Goal: Information Seeking & Learning: Learn about a topic

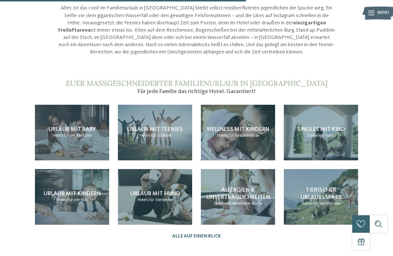
scroll to position [579, 0]
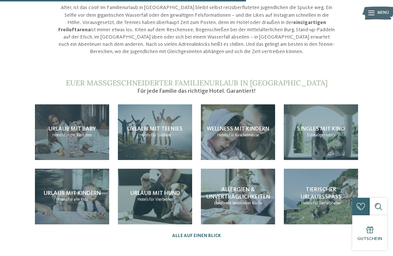
click at [162, 125] on div "Urlaub mit Teenies Hotels für Größere" at bounding box center [155, 132] width 74 height 56
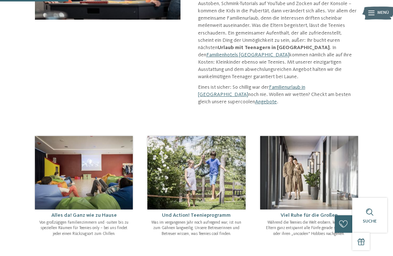
scroll to position [152, 0]
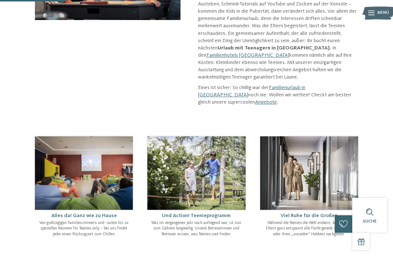
click at [211, 177] on img at bounding box center [196, 172] width 98 height 73
click at [232, 169] on img at bounding box center [196, 172] width 98 height 73
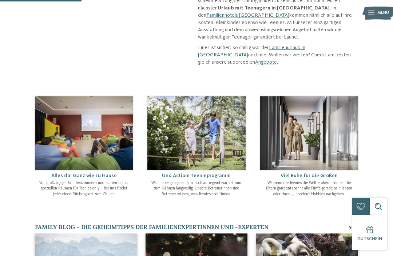
scroll to position [209, 0]
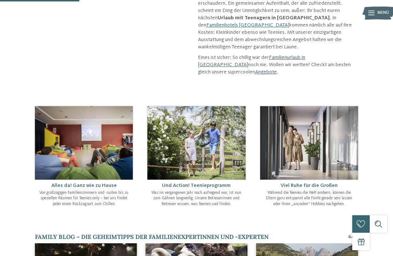
click at [220, 161] on img at bounding box center [196, 142] width 98 height 73
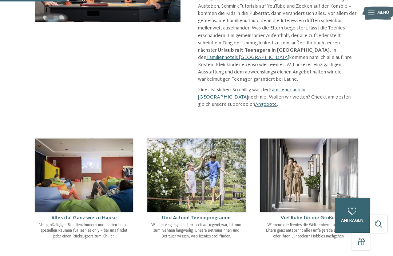
scroll to position [149, 0]
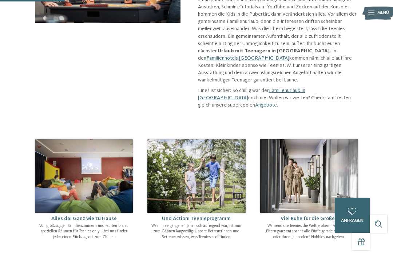
click at [255, 103] on link "Angebote" at bounding box center [266, 105] width 22 height 5
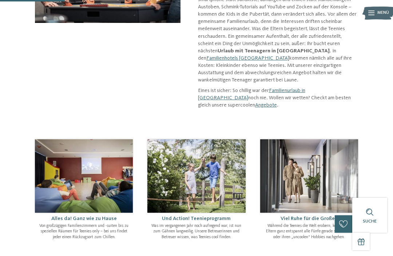
click at [255, 103] on link "Angebote" at bounding box center [266, 105] width 22 height 5
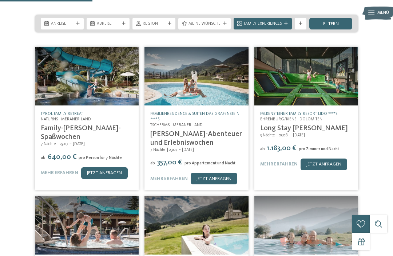
scroll to position [116, 0]
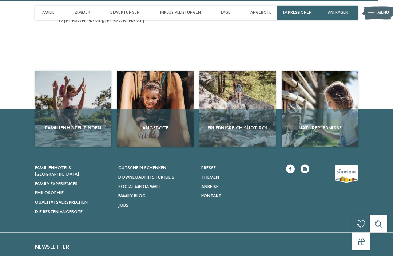
scroll to position [2014, 0]
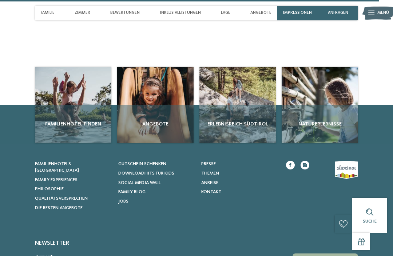
click at [158, 137] on div "Angebote" at bounding box center [155, 124] width 76 height 38
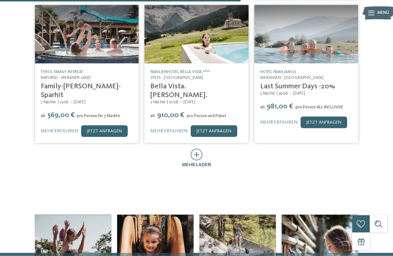
scroll to position [318, 0]
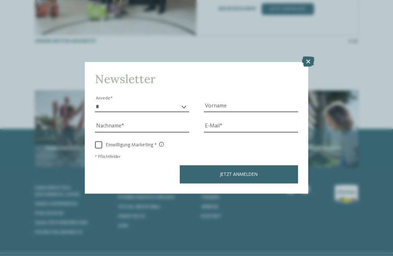
scroll to position [1515, 0]
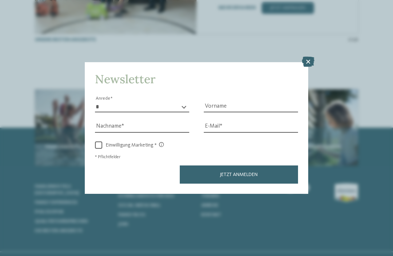
click at [309, 57] on icon at bounding box center [308, 62] width 12 height 10
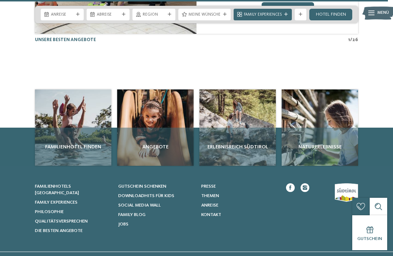
click at [154, 203] on span "Social Media Wall" at bounding box center [139, 205] width 43 height 5
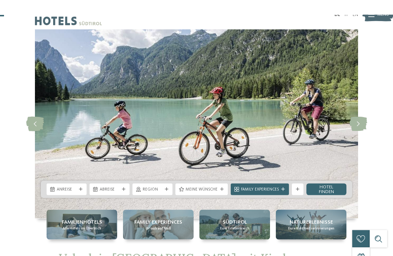
scroll to position [15, 0]
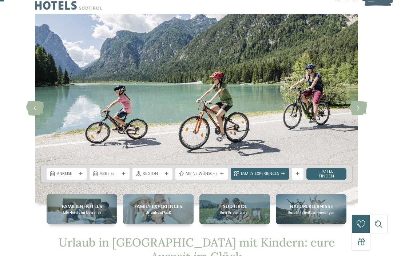
click at [354, 108] on icon at bounding box center [358, 108] width 18 height 15
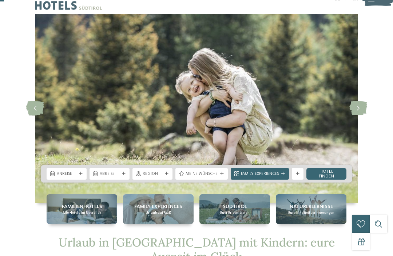
click at [352, 107] on icon at bounding box center [358, 108] width 18 height 15
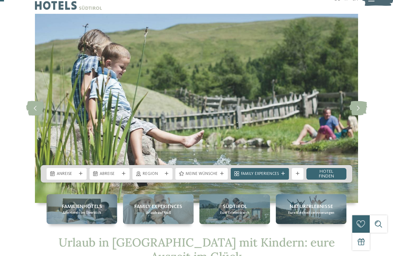
click at [353, 116] on div at bounding box center [358, 108] width 16 height 16
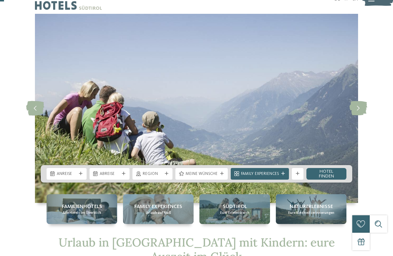
click at [355, 113] on icon at bounding box center [358, 108] width 18 height 15
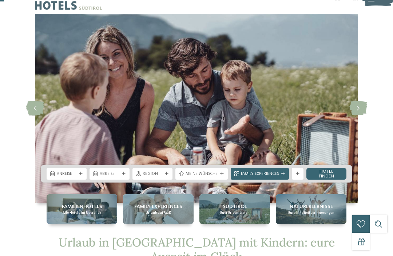
click at [356, 112] on icon at bounding box center [358, 108] width 18 height 15
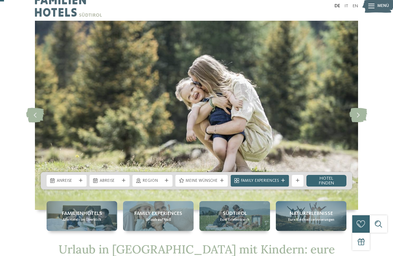
scroll to position [0, 0]
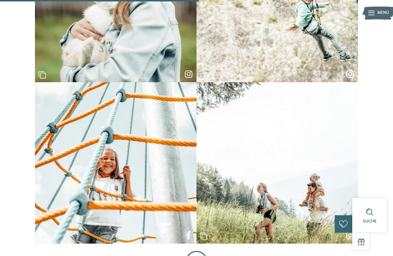
scroll to position [327, 0]
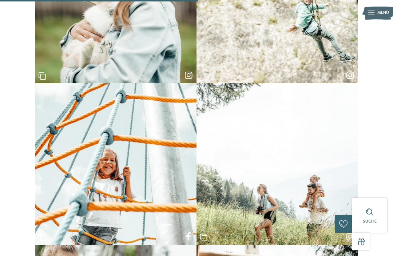
click at [327, 181] on div at bounding box center [276, 163] width 161 height 161
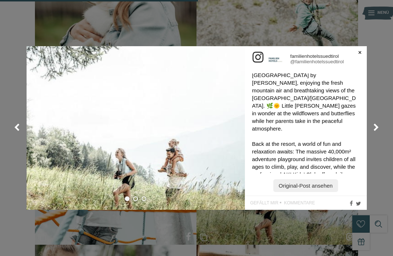
scroll to position [91, 0]
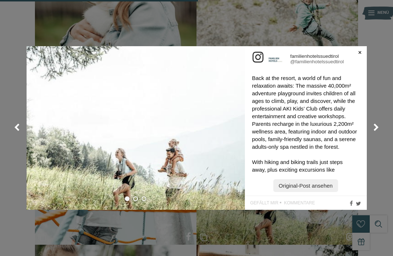
click at [358, 55] on link at bounding box center [359, 53] width 3 height 4
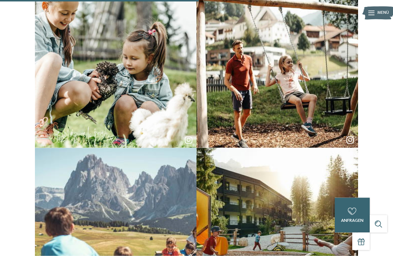
scroll to position [578, 0]
